Goal: Task Accomplishment & Management: Use online tool/utility

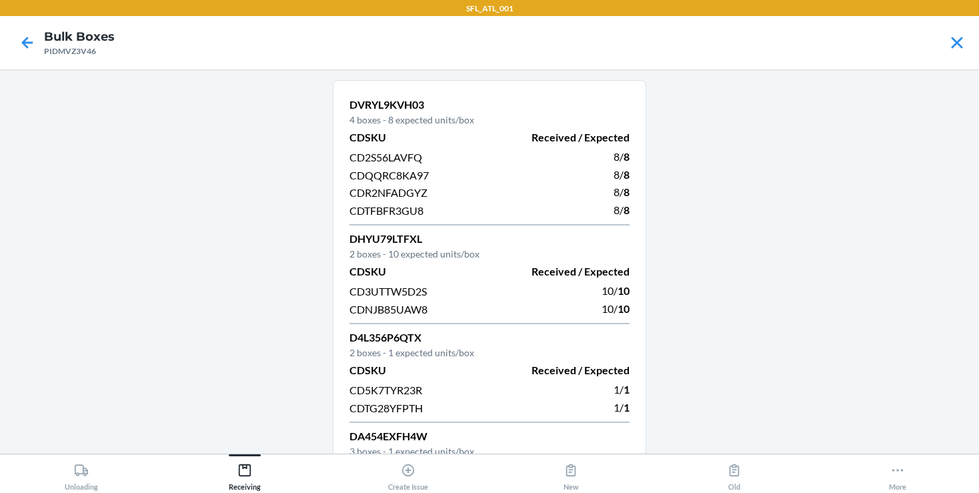
scroll to position [452, 0]
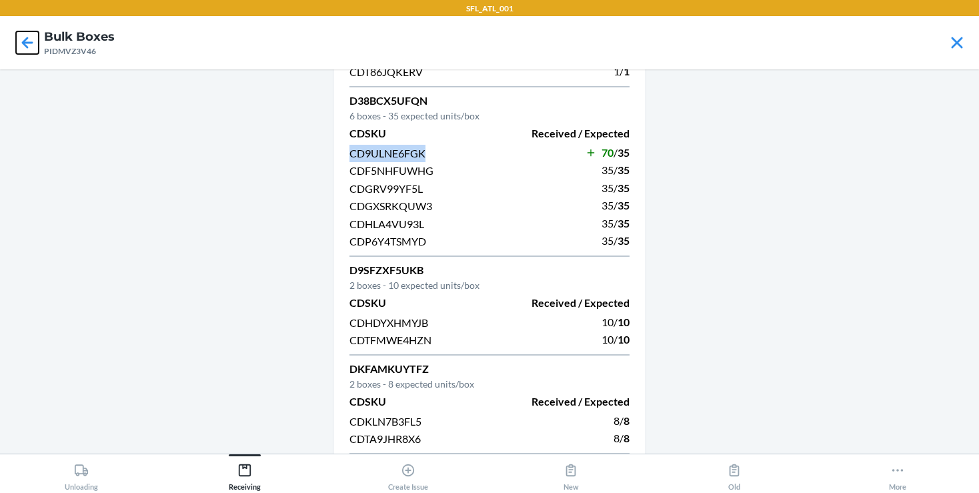
click at [22, 49] on icon at bounding box center [27, 42] width 23 height 23
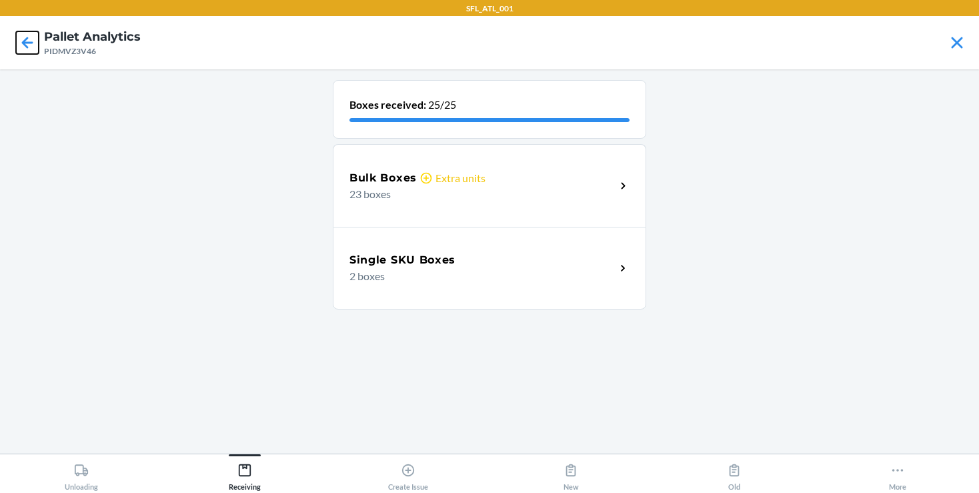
click at [19, 39] on icon at bounding box center [27, 42] width 23 height 23
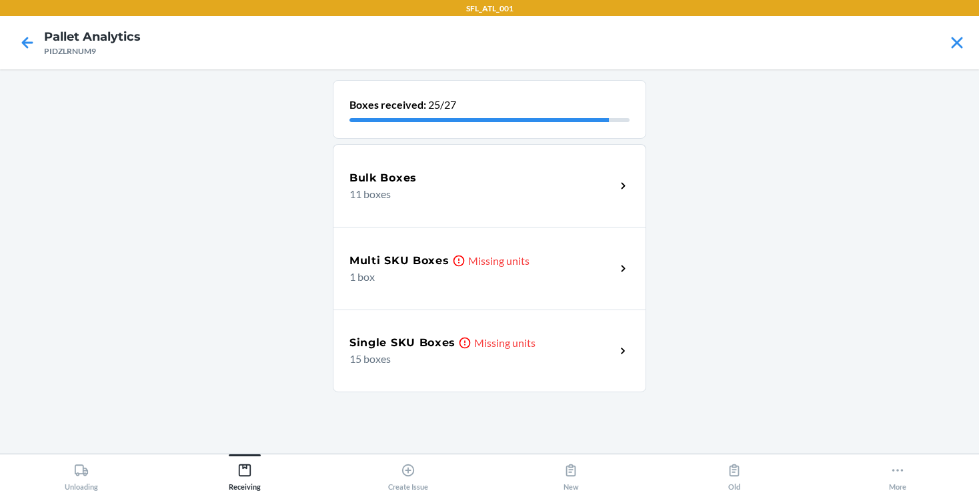
click at [562, 269] on p "1 box" at bounding box center [477, 277] width 255 height 16
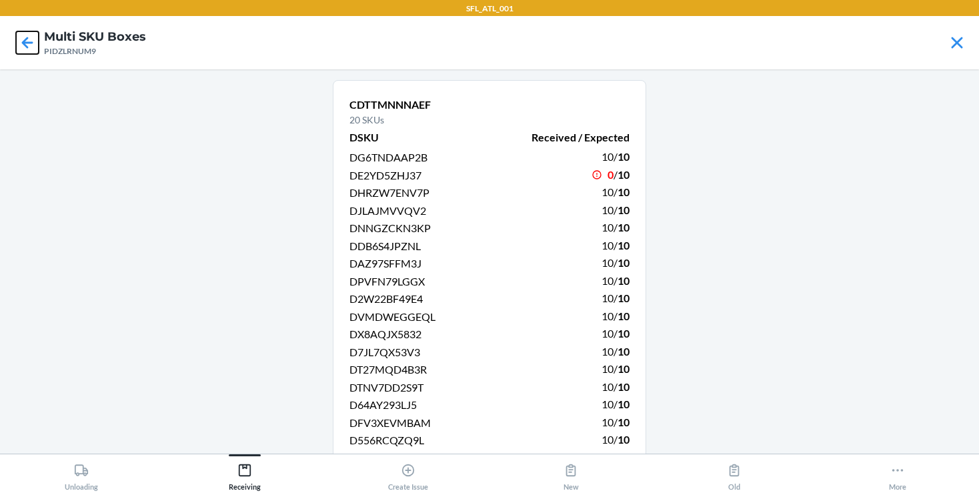
click at [27, 47] on icon at bounding box center [27, 42] width 11 height 11
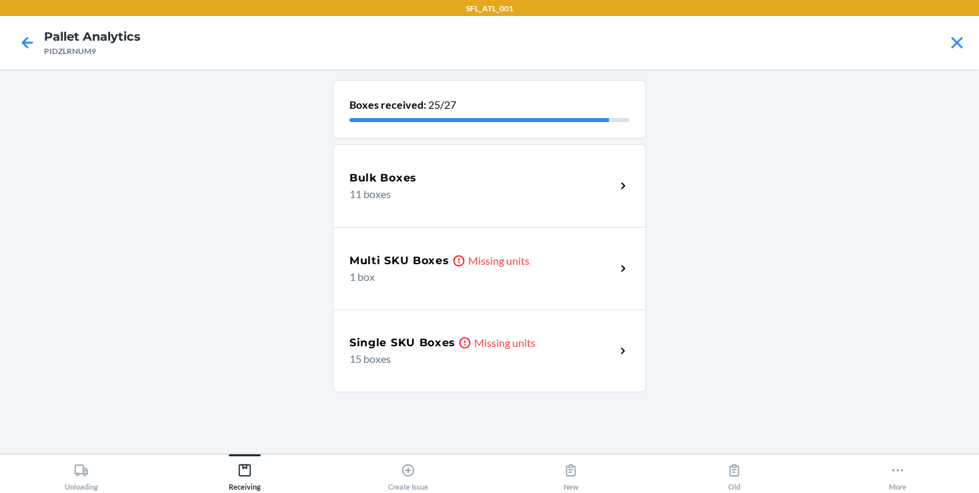
click at [421, 258] on h5 "Multi SKU Boxes" at bounding box center [400, 261] width 100 height 16
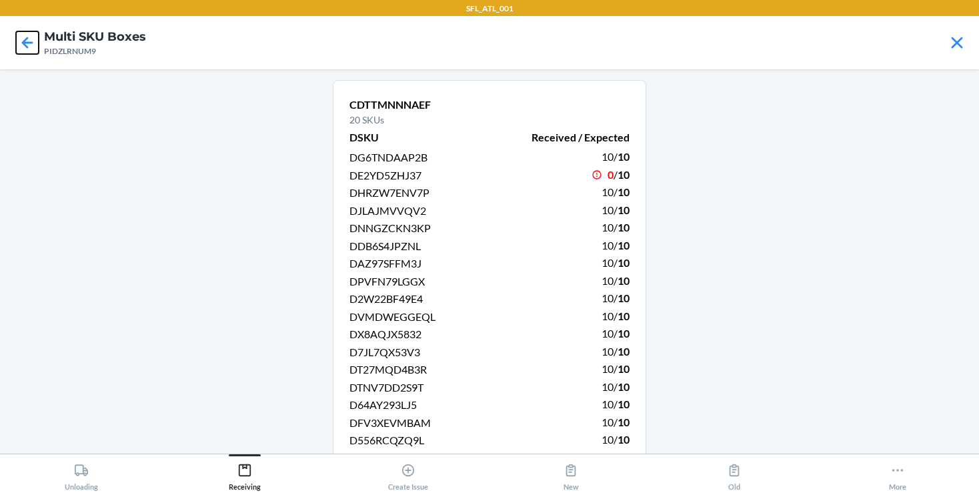
click at [26, 41] on icon at bounding box center [27, 42] width 23 height 23
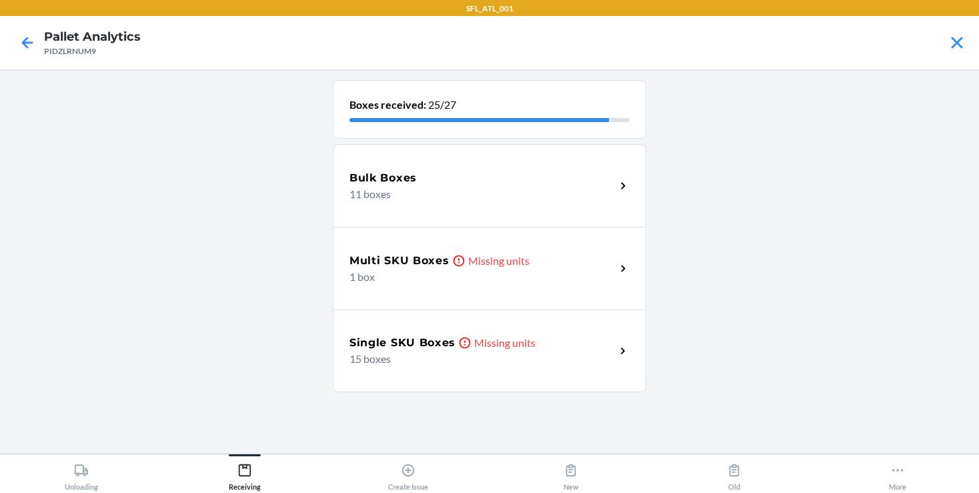
click at [429, 349] on h5 "Single SKU Boxes" at bounding box center [403, 343] width 106 height 16
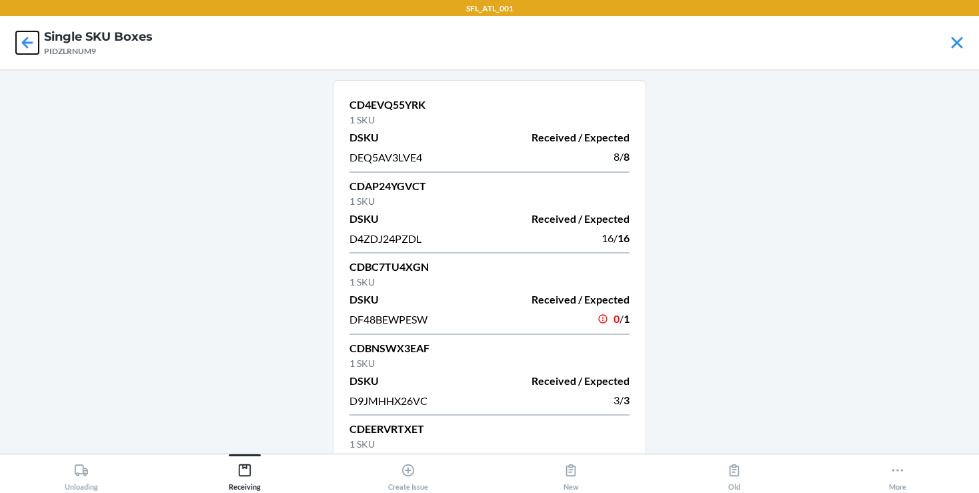
click at [36, 47] on icon at bounding box center [27, 42] width 23 height 23
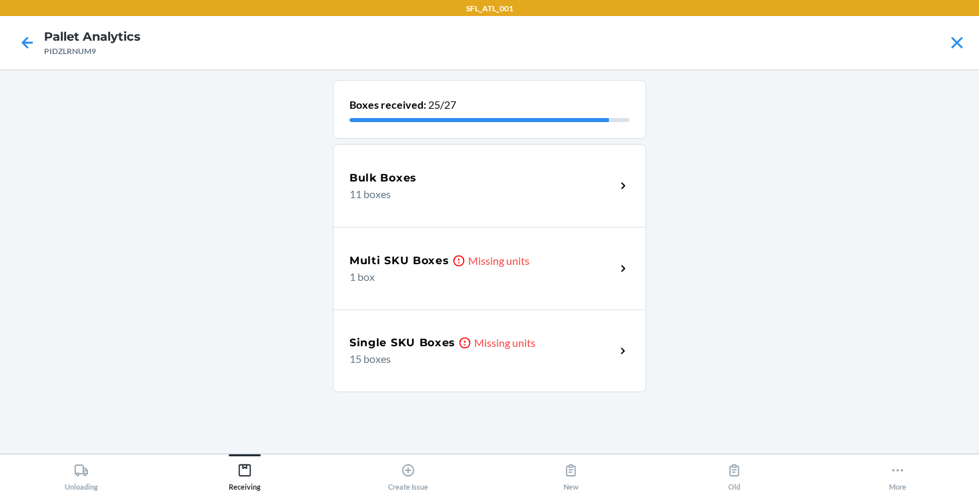
click at [511, 267] on p "Missing units" at bounding box center [498, 261] width 61 height 16
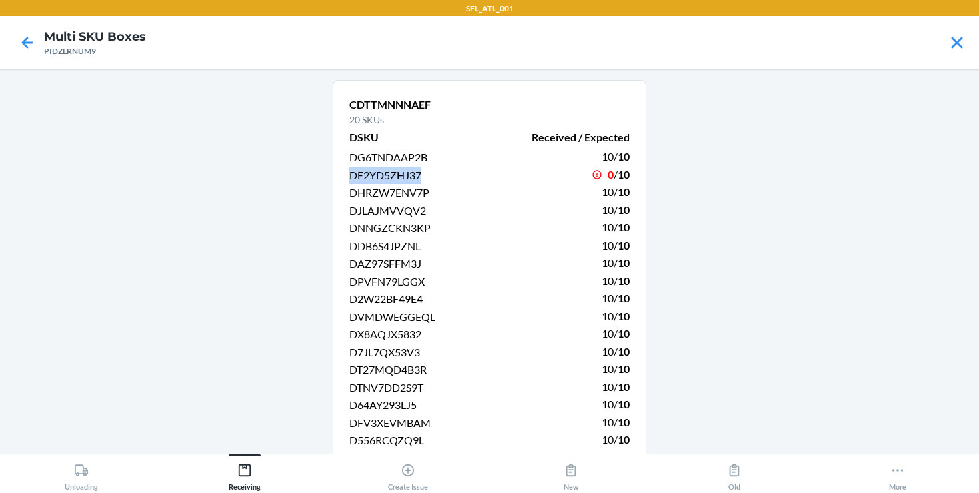
drag, startPoint x: 350, startPoint y: 177, endPoint x: 426, endPoint y: 173, distance: 76.8
click at [426, 173] on div "DE2YD5ZHJ37" at bounding box center [416, 175] width 132 height 18
copy span "DE2YD5ZHJ37"
click at [30, 46] on icon at bounding box center [27, 42] width 23 height 23
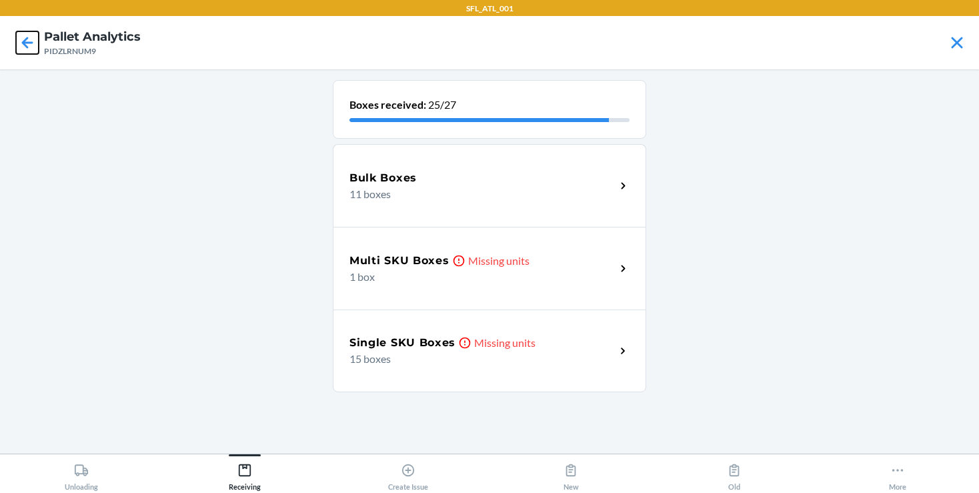
click at [31, 50] on icon at bounding box center [27, 42] width 23 height 23
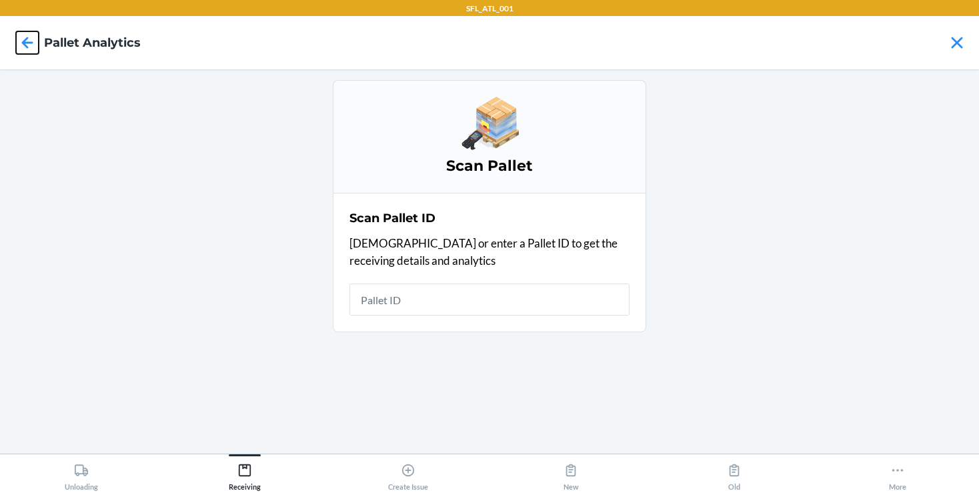
click at [23, 38] on icon at bounding box center [27, 42] width 23 height 23
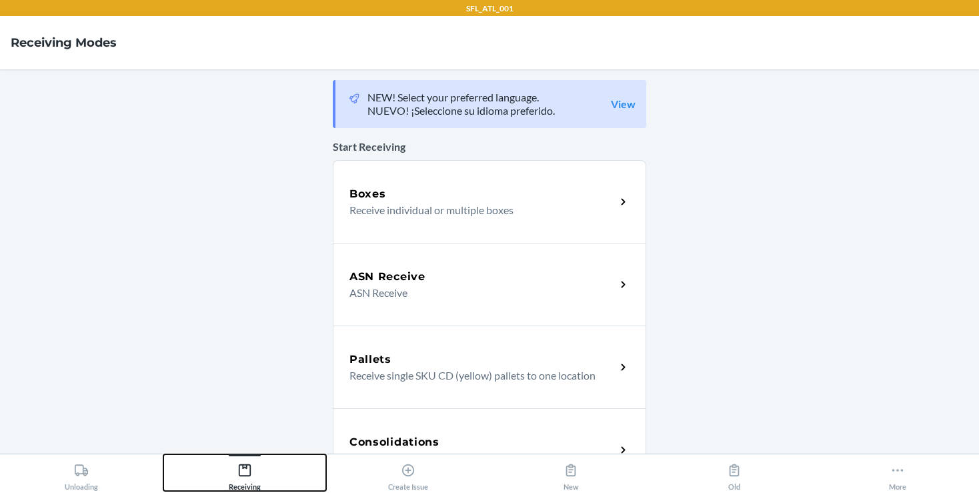
click at [246, 460] on div "Receiving" at bounding box center [245, 474] width 32 height 33
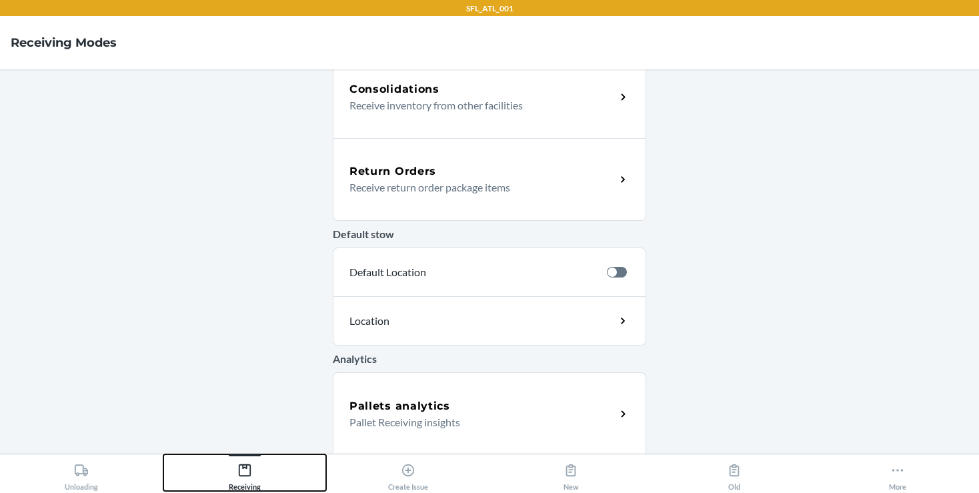
scroll to position [437, 0]
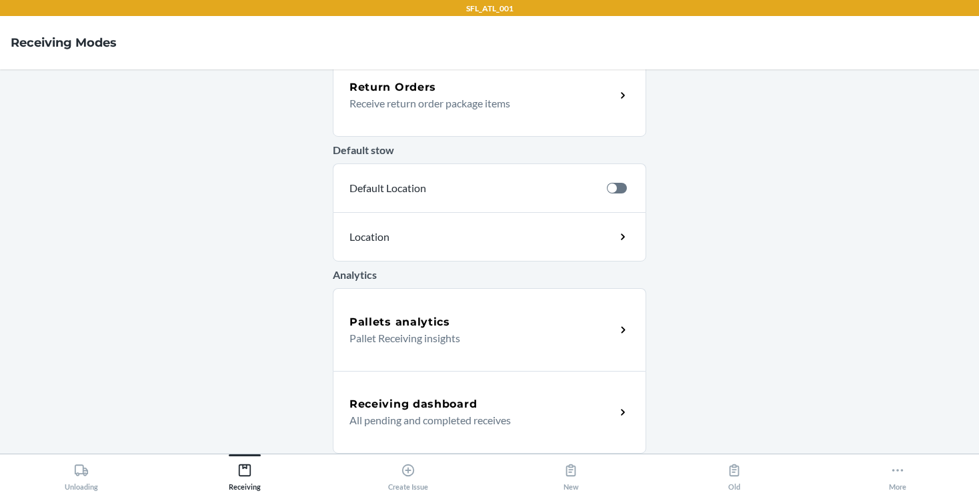
click at [544, 325] on div "Pallets analytics" at bounding box center [483, 322] width 266 height 16
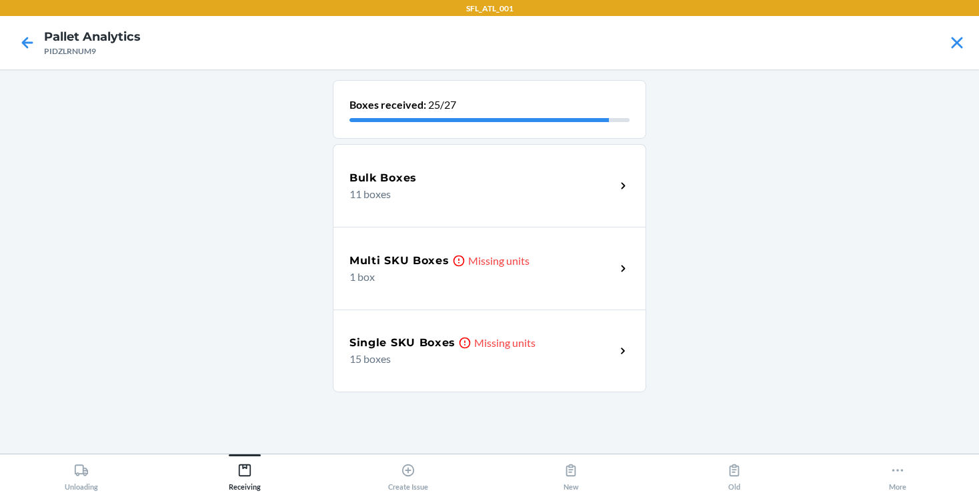
click at [518, 274] on p "1 box" at bounding box center [477, 277] width 255 height 16
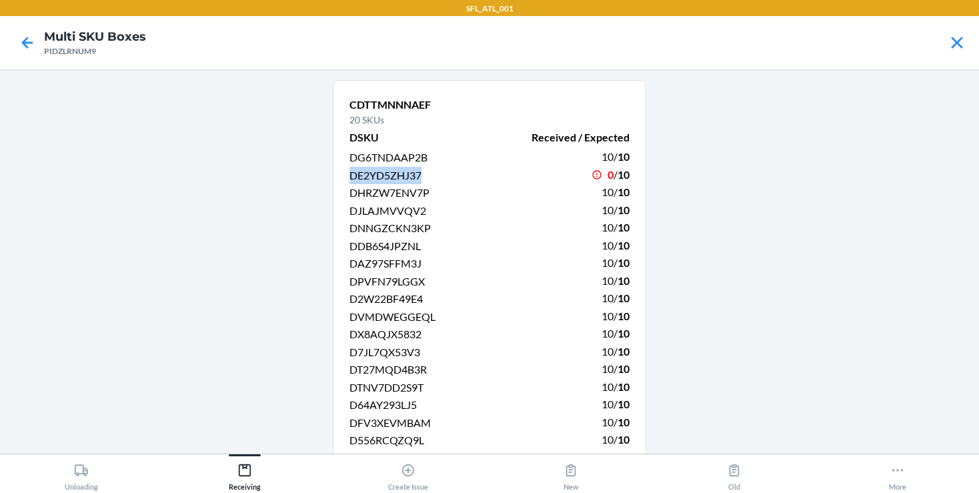
drag, startPoint x: 348, startPoint y: 175, endPoint x: 435, endPoint y: 177, distance: 87.4
click at [435, 177] on div "CDTTMNNNAEF 20 SKUs DSKU Received / Expected DG6TNDAAP2B 10 / 10 DE2YD5ZHJ37 0 …" at bounding box center [489, 299] width 313 height 438
copy span "DE2YD5ZHJ37"
click at [464, 189] on div "DHRZW7ENV7P" at bounding box center [416, 192] width 132 height 18
drag, startPoint x: 348, startPoint y: 100, endPoint x: 437, endPoint y: 113, distance: 90.3
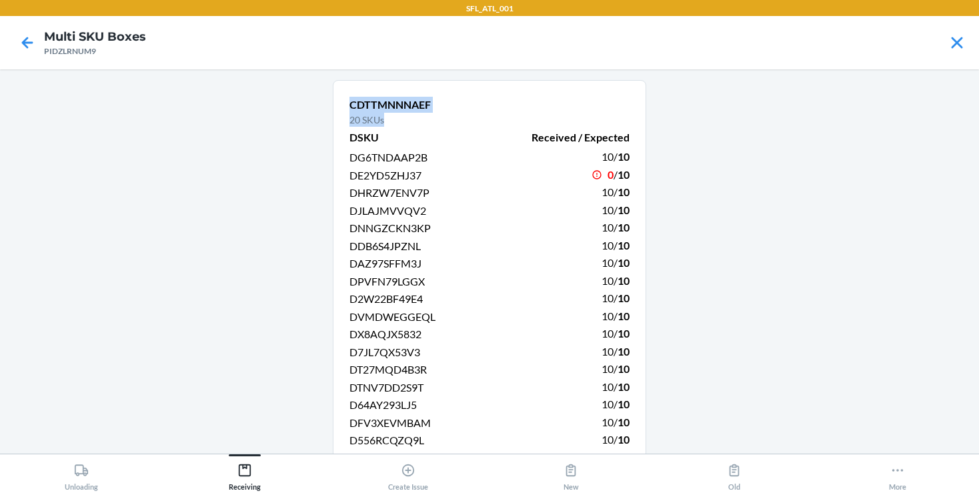
click at [437, 113] on div "CDTTMNNNAEF 20 SKUs DSKU Received / Expected DG6TNDAAP2B 10 / 10 DE2YD5ZHJ37 0 …" at bounding box center [489, 299] width 313 height 438
click at [447, 105] on p "CDTTMNNNAEF" at bounding box center [490, 105] width 280 height 16
drag, startPoint x: 351, startPoint y: 102, endPoint x: 434, endPoint y: 97, distance: 83.5
click at [434, 97] on p "CDTTMNNNAEF" at bounding box center [490, 105] width 280 height 16
copy p "CDTTMNNNAEF"
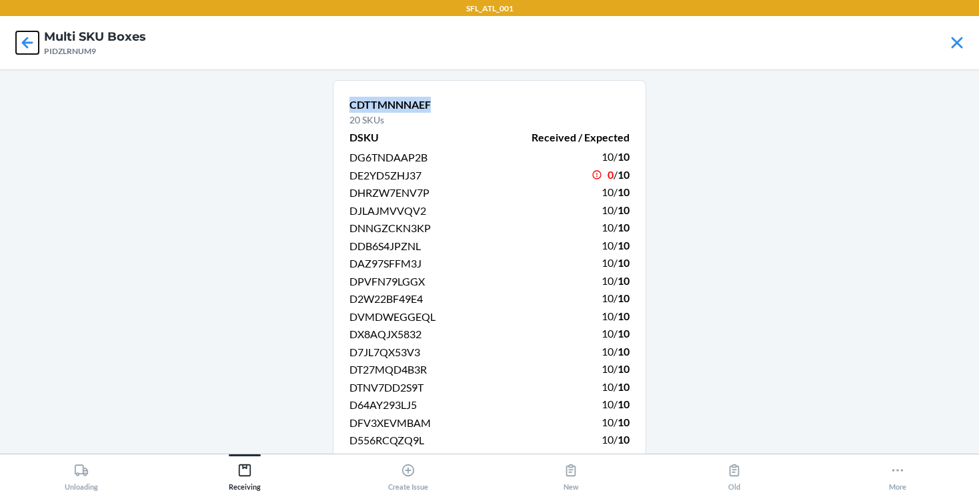
click at [32, 45] on icon at bounding box center [27, 42] width 23 height 23
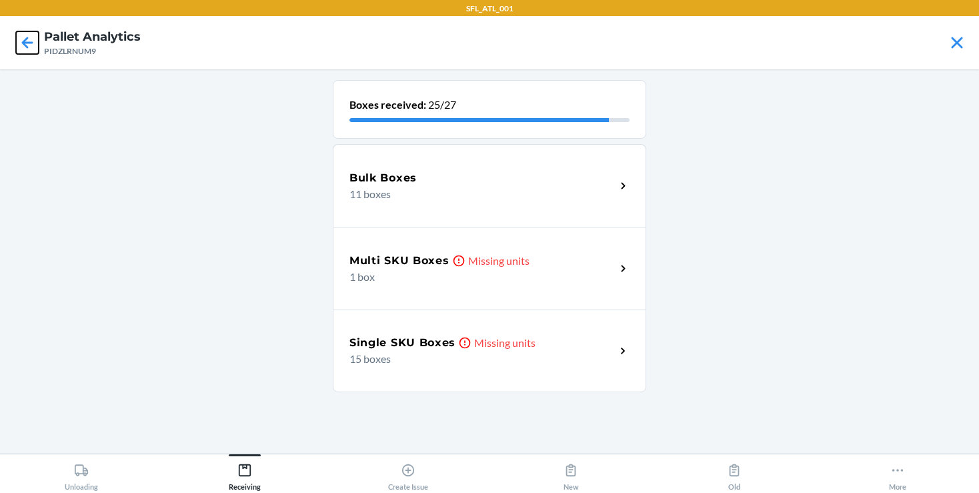
click at [18, 43] on icon at bounding box center [27, 42] width 23 height 23
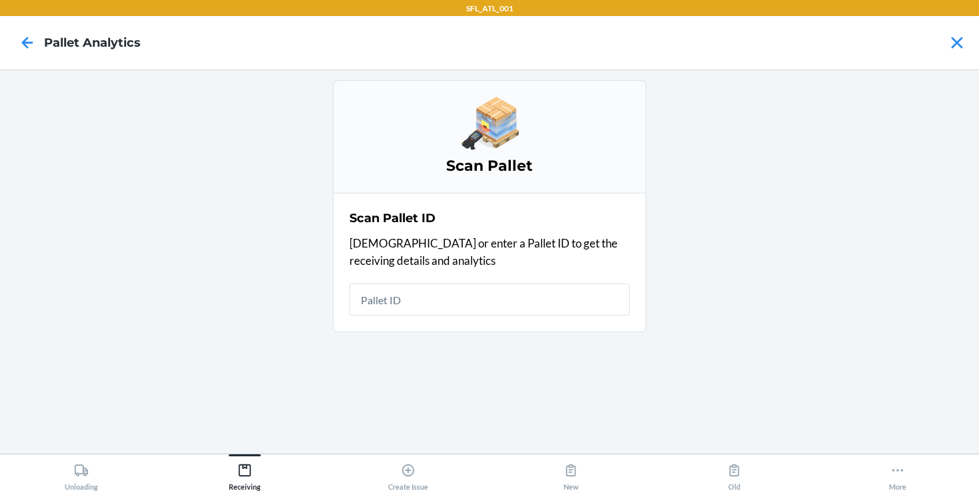
click at [40, 48] on div at bounding box center [27, 42] width 33 height 33
click at [28, 41] on icon at bounding box center [27, 42] width 23 height 23
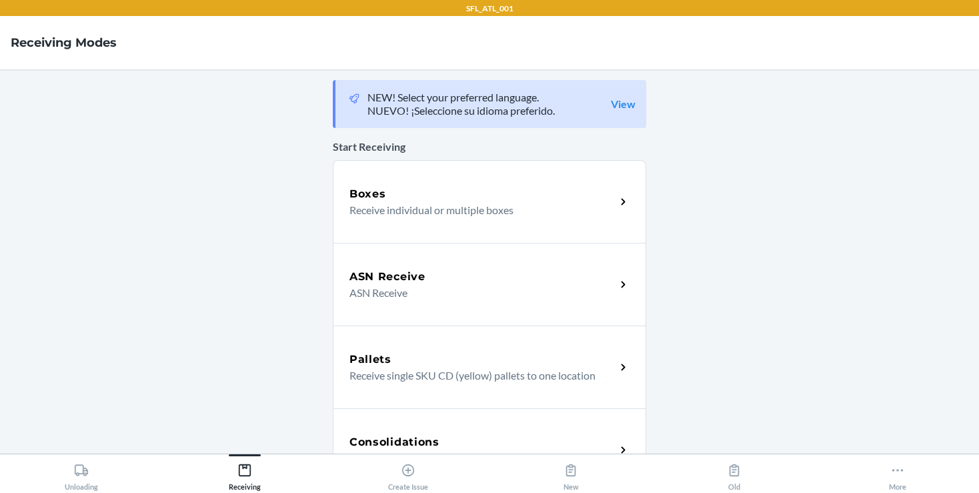
click at [444, 227] on div "Boxes Receive individual or multiple boxes" at bounding box center [489, 201] width 313 height 83
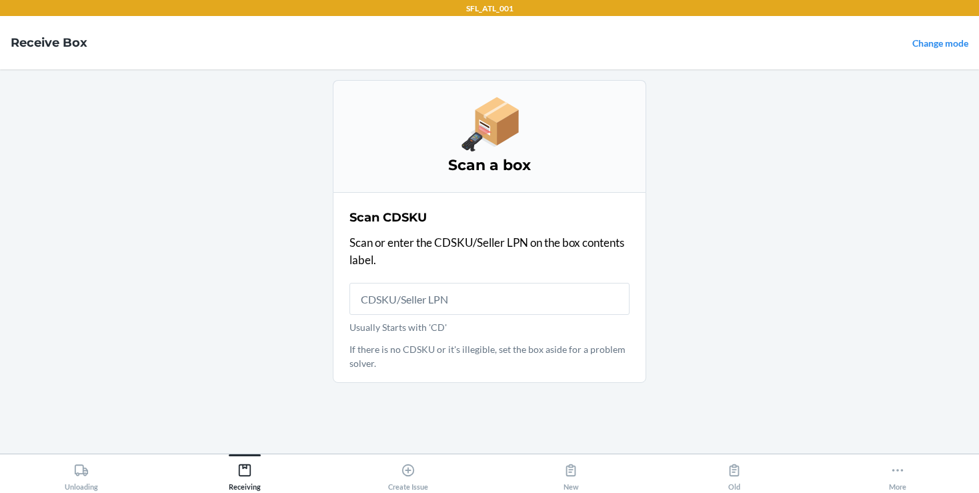
click at [381, 303] on input "Usually Starts with 'CD'" at bounding box center [490, 299] width 280 height 32
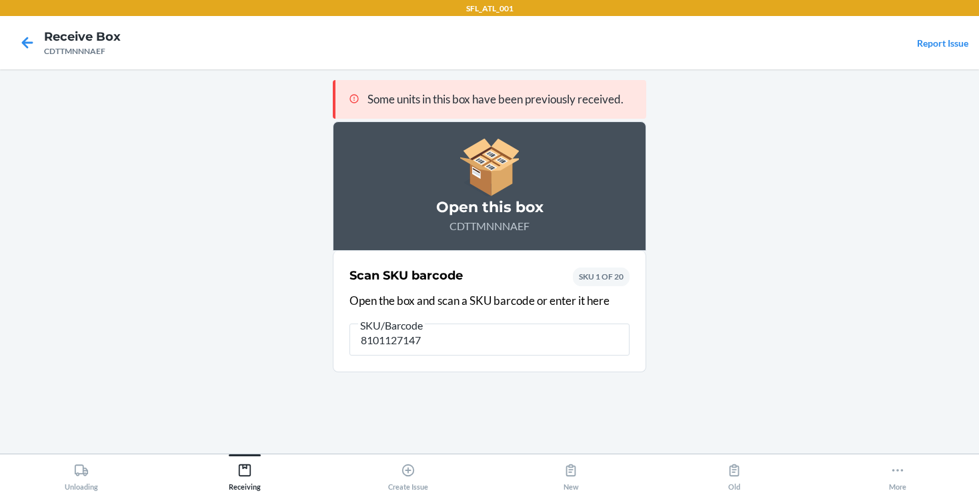
type input "81011271470"
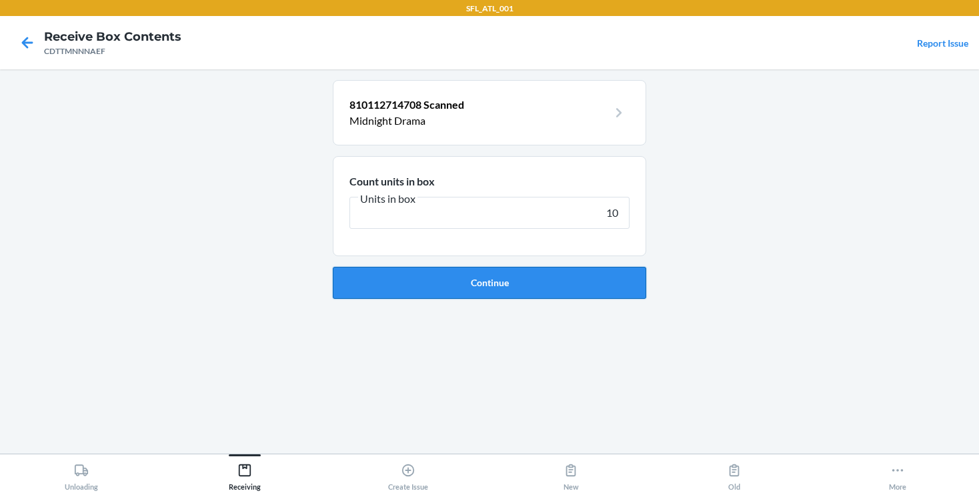
type input "10"
click at [516, 271] on button "Continue" at bounding box center [489, 283] width 313 height 32
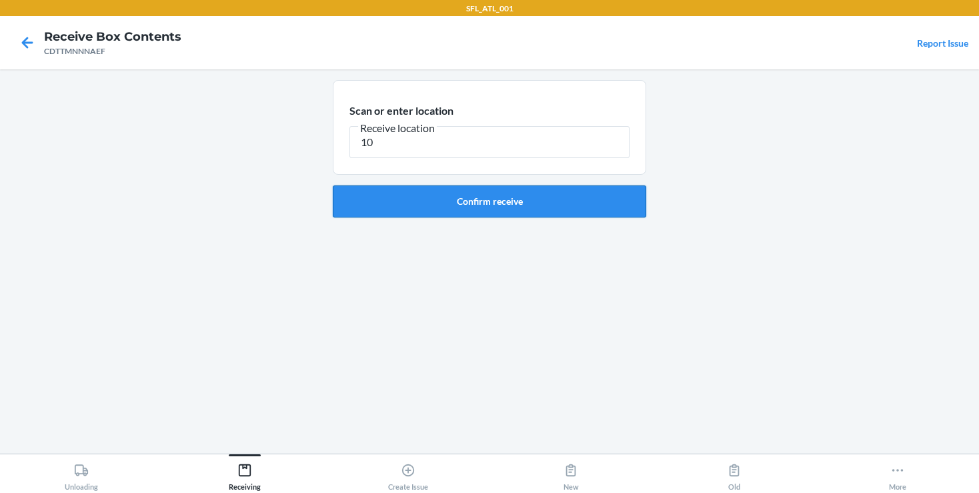
type input "10"
click at [508, 201] on button "Confirm receive" at bounding box center [489, 201] width 313 height 32
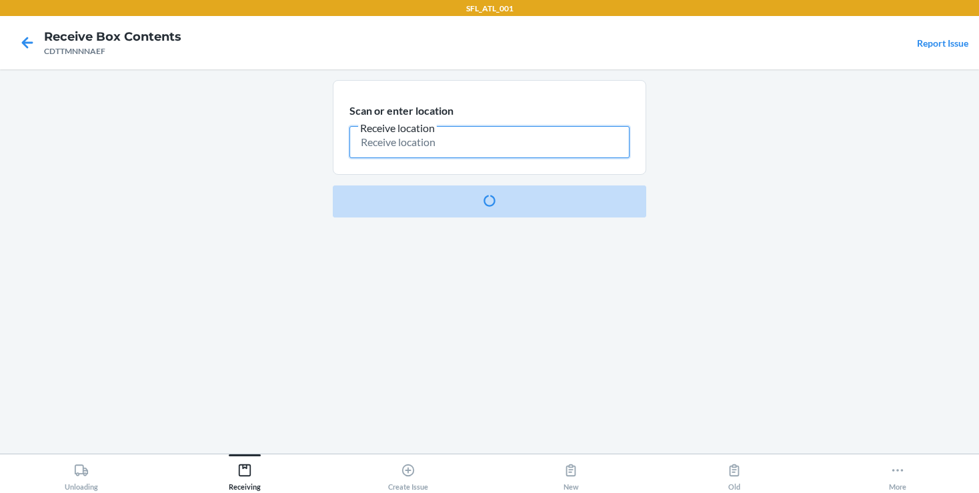
click at [430, 151] on input "Receive location" at bounding box center [490, 142] width 280 height 32
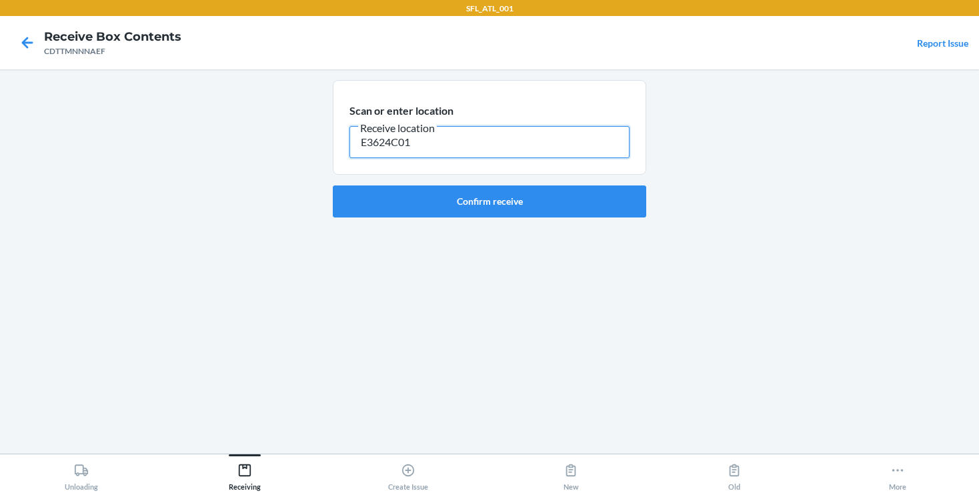
type input "E3624C01"
